Goal: Information Seeking & Learning: Learn about a topic

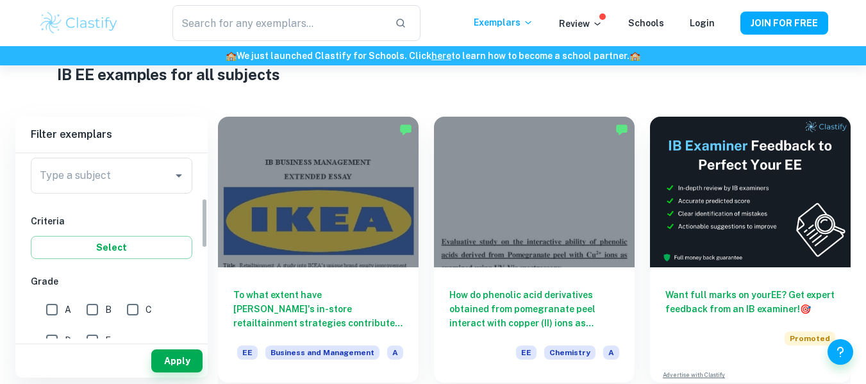
scroll to position [164, 0]
click at [155, 192] on div "Type a subject" at bounding box center [112, 176] width 162 height 36
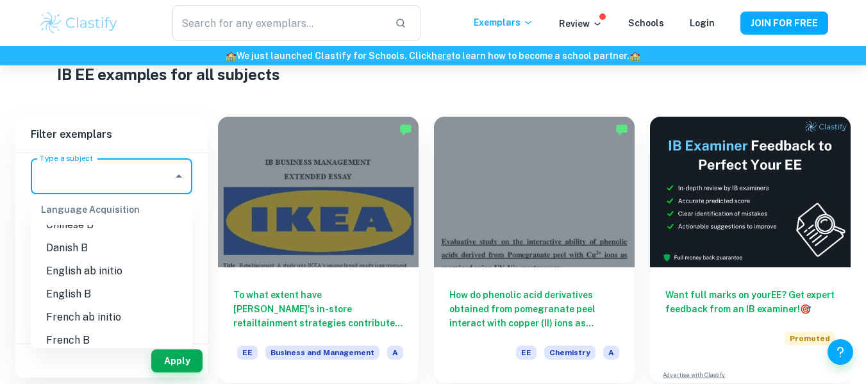
scroll to position [702, 0]
click at [88, 296] on li "English B" at bounding box center [112, 293] width 162 height 23
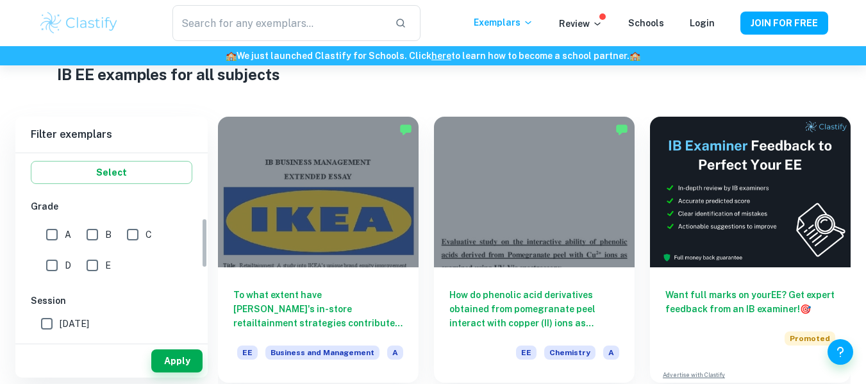
scroll to position [237, 0]
click at [50, 239] on input "A" at bounding box center [52, 237] width 26 height 26
checkbox input "true"
click at [102, 236] on input "B" at bounding box center [93, 237] width 26 height 26
checkbox input "true"
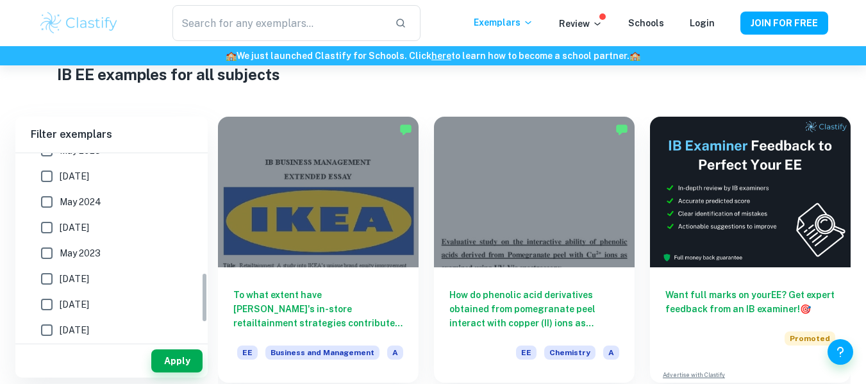
scroll to position [447, 0]
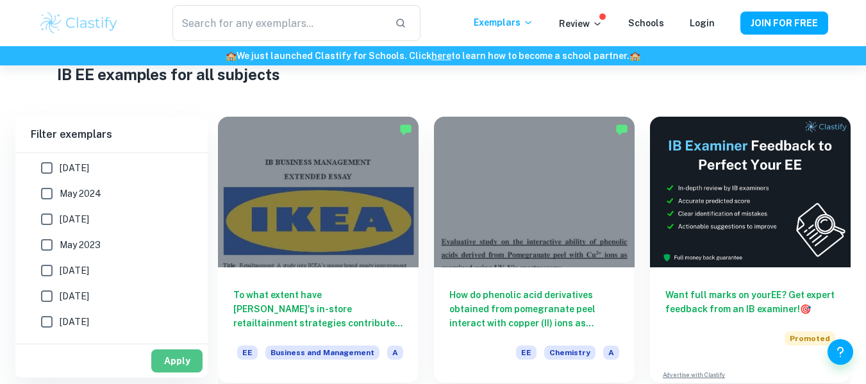
click at [178, 370] on button "Apply" at bounding box center [176, 360] width 51 height 23
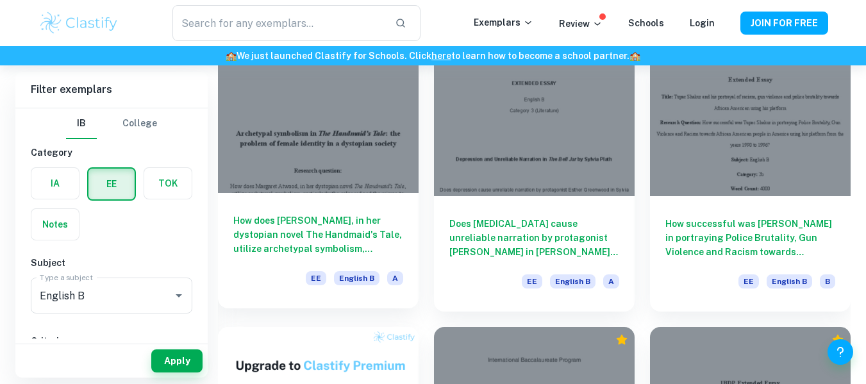
scroll to position [399, 0]
click at [345, 240] on h6 "How does [PERSON_NAME], in her dystopian novel The Handmaid's Tale, utilize arc…" at bounding box center [318, 234] width 170 height 42
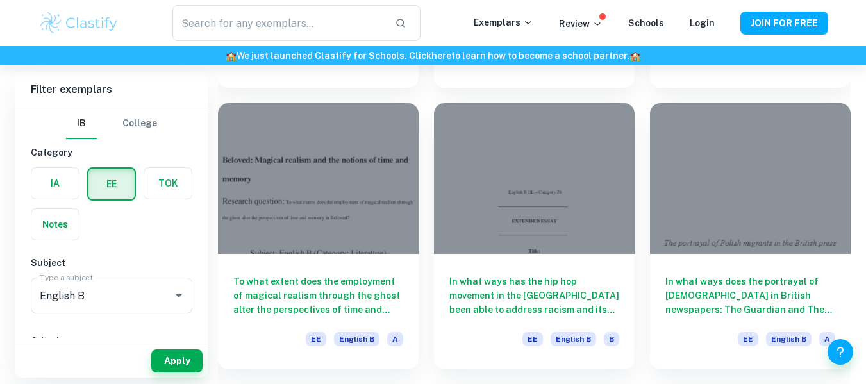
scroll to position [1186, 0]
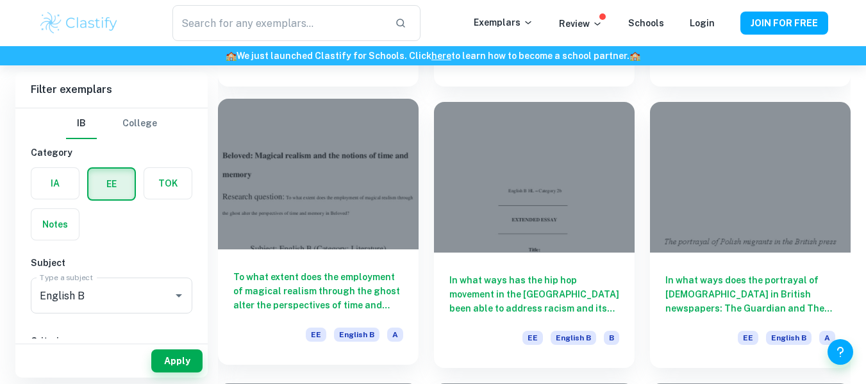
click at [383, 284] on h6 "To what extent does the employment of magical realism through the ghost alter t…" at bounding box center [318, 291] width 170 height 42
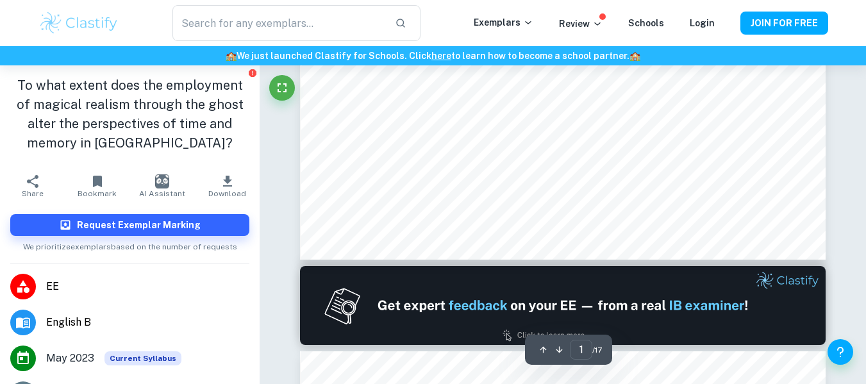
type input "2"
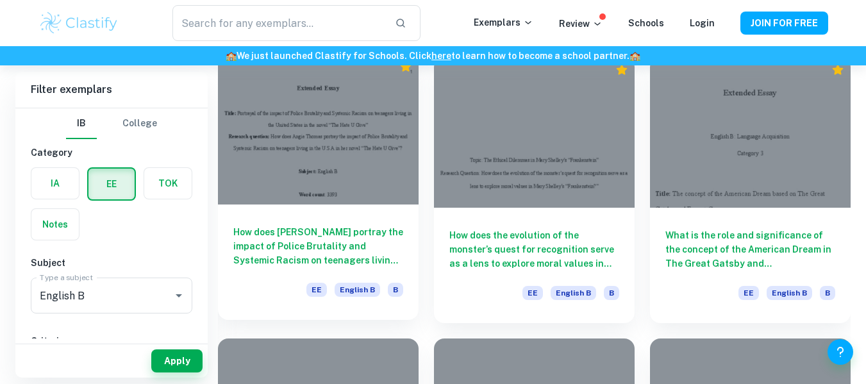
scroll to position [950, 0]
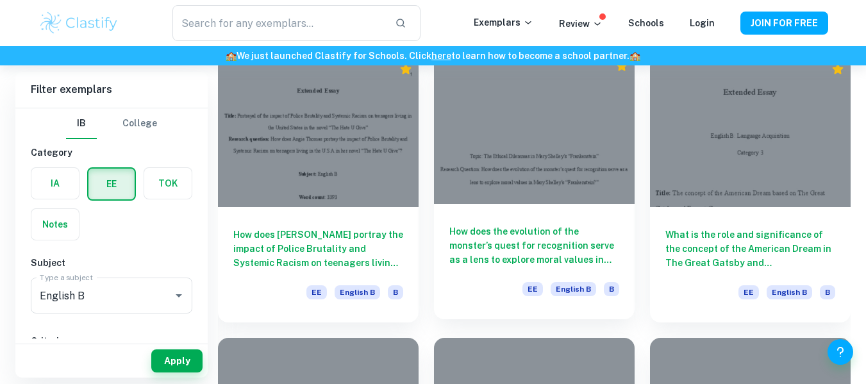
click at [538, 239] on h6 "How does the evolution of the monster’s quest for recognition serve as a lens t…" at bounding box center [534, 245] width 170 height 42
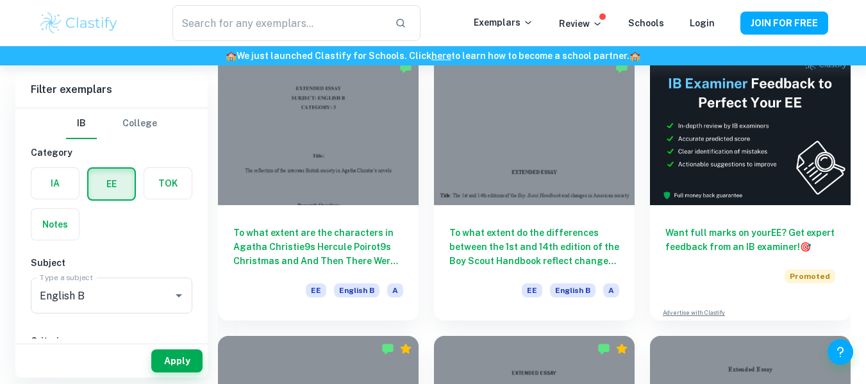
scroll to position [113, 0]
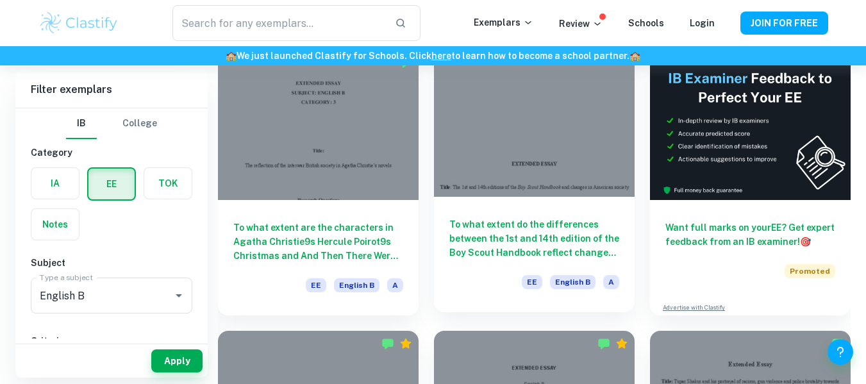
click at [535, 226] on h6 "To what extent do the differences between the 1st and 14th edition of the Boy S…" at bounding box center [534, 238] width 170 height 42
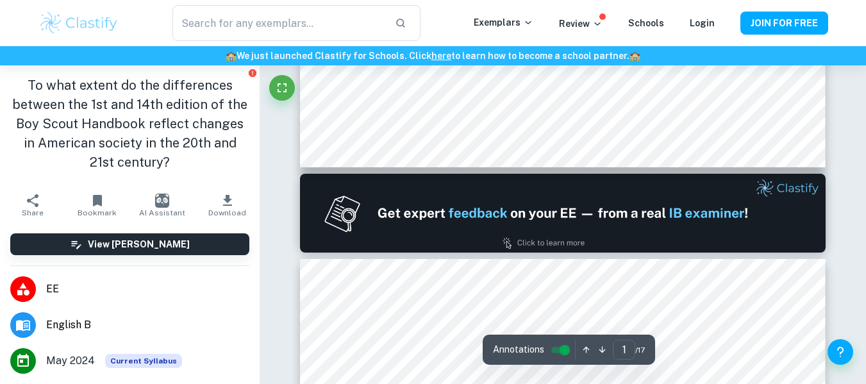
type input "2"
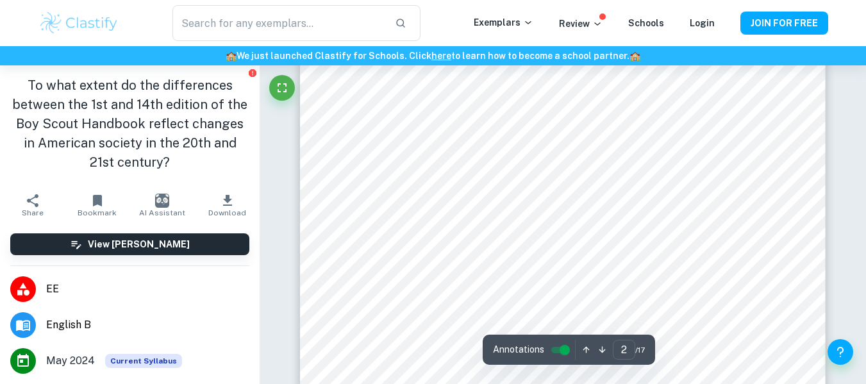
scroll to position [891, 0]
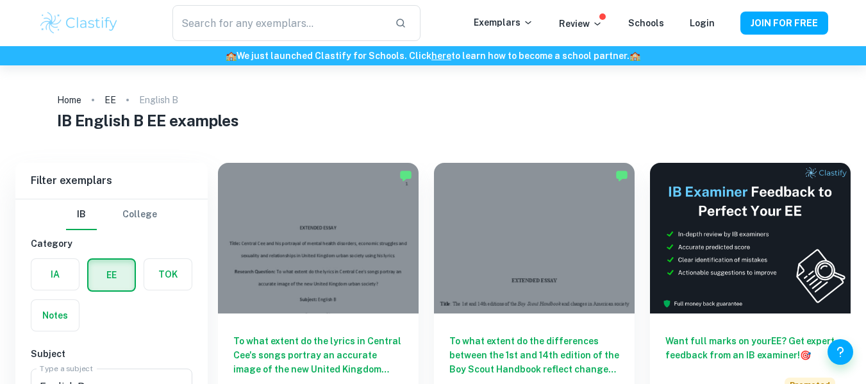
scroll to position [113, 0]
